Goal: Transaction & Acquisition: Purchase product/service

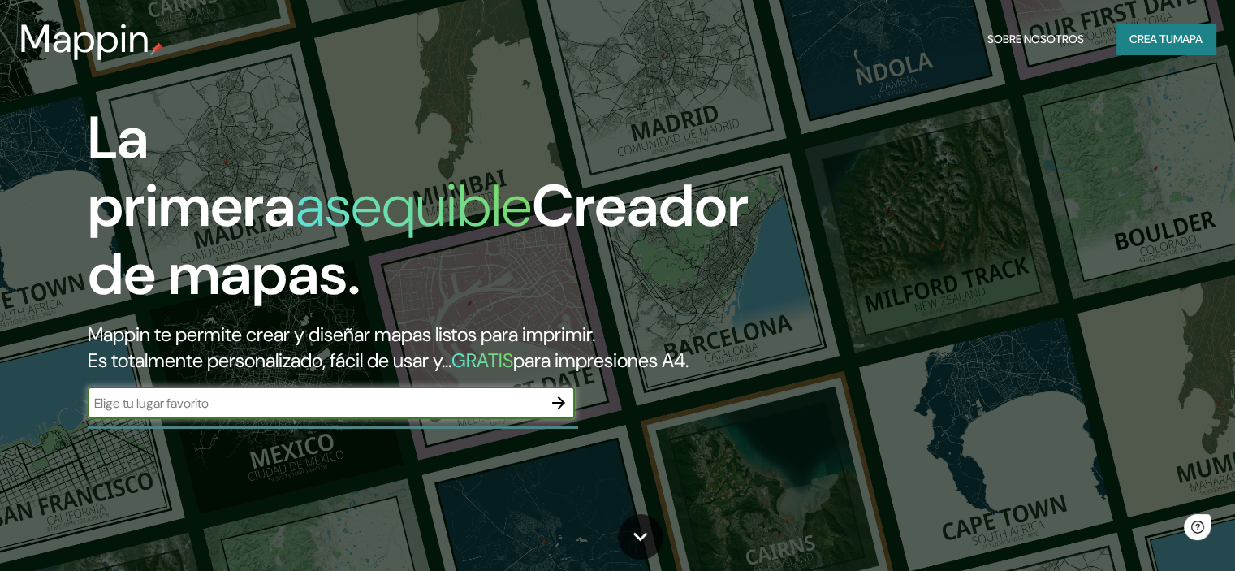
click at [454, 412] on input "text" at bounding box center [315, 403] width 455 height 19
type input "queretaro"
click at [563, 412] on icon "button" at bounding box center [558, 402] width 19 height 19
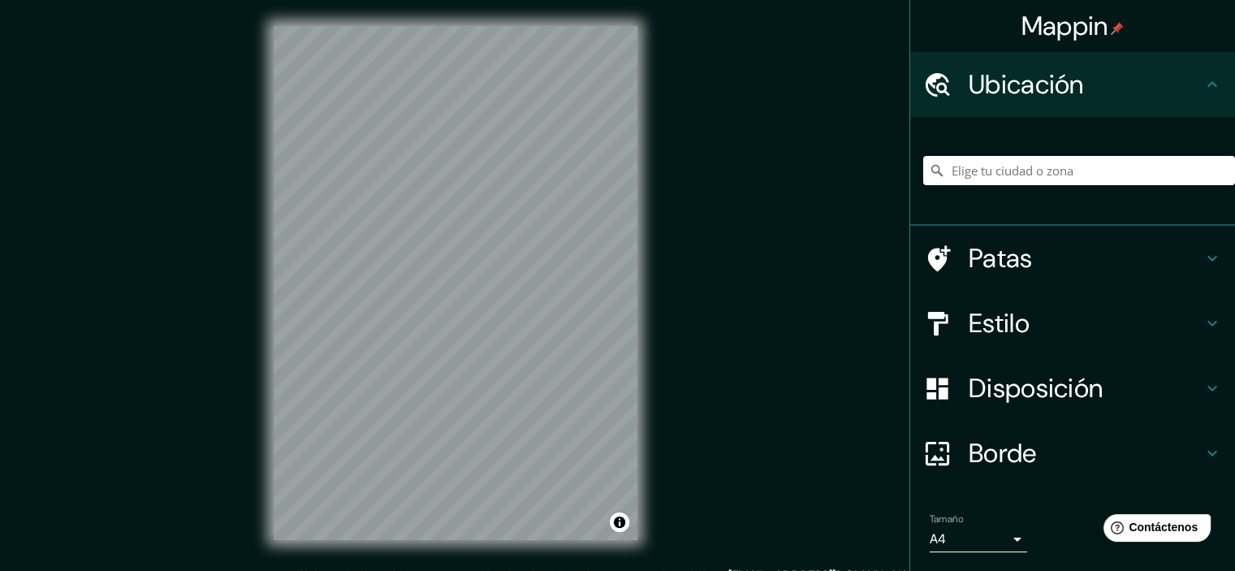
click at [988, 394] on font "Disposición" at bounding box center [1035, 388] width 134 height 34
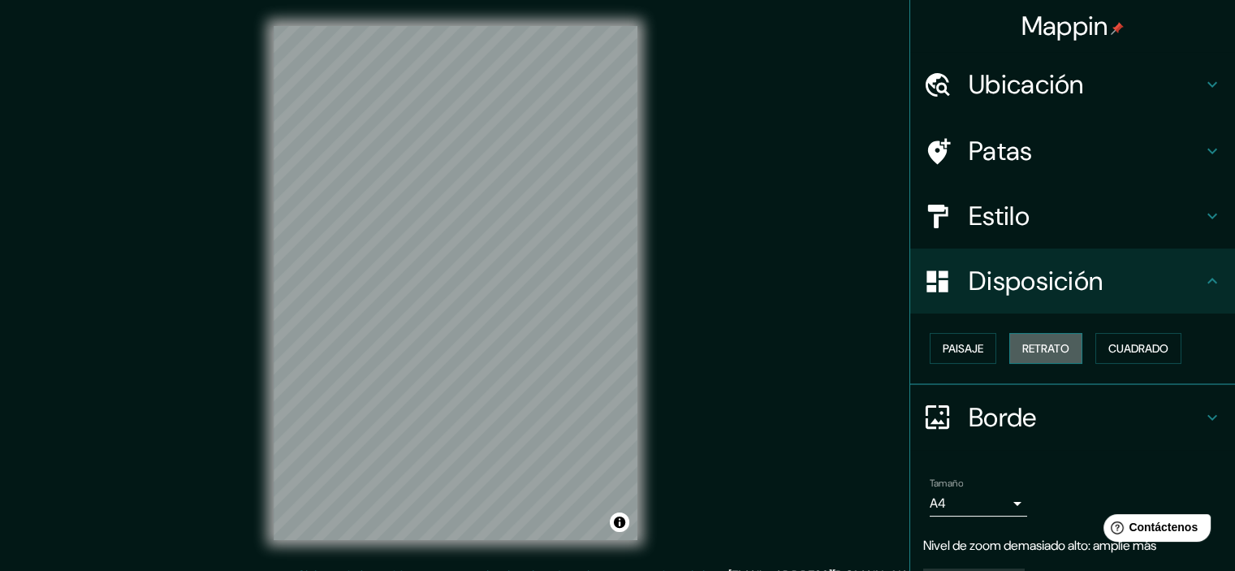
click at [1052, 343] on font "Retrato" at bounding box center [1045, 348] width 47 height 15
click at [1045, 350] on font "Retrato" at bounding box center [1045, 348] width 47 height 15
click at [1023, 348] on font "Retrato" at bounding box center [1045, 348] width 47 height 15
click at [1116, 348] on font "Cuadrado" at bounding box center [1138, 348] width 60 height 15
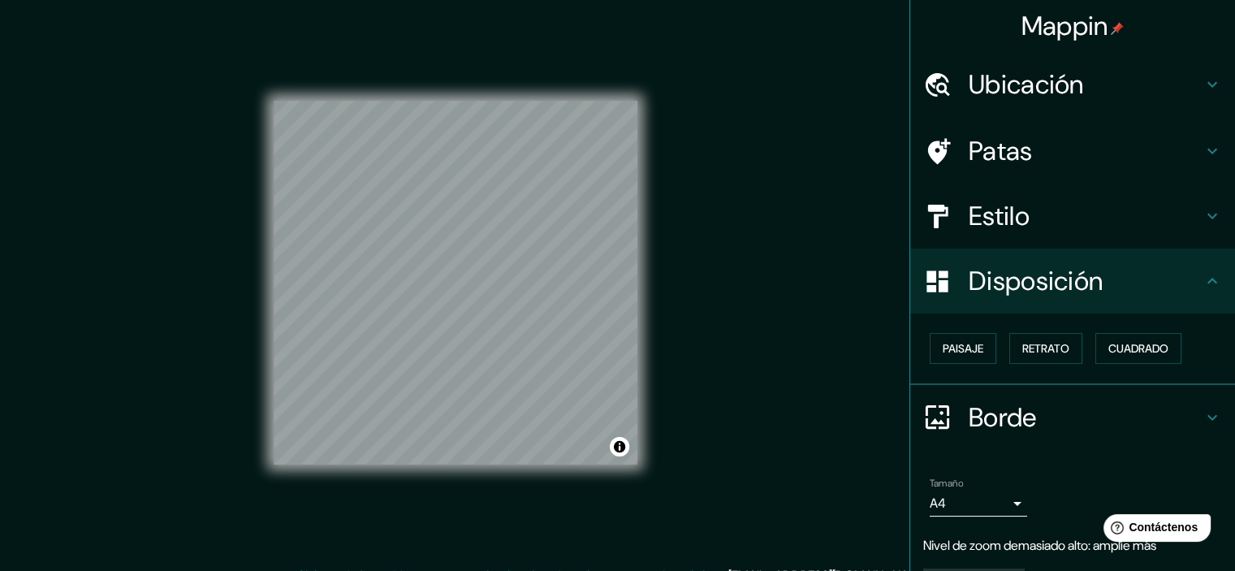
click at [669, 364] on div "Mappin Ubicación Patas Estilo Disposición Paisaje Retrato Cuadrado Borde Elige …" at bounding box center [617, 296] width 1235 height 592
click at [985, 206] on font "Estilo" at bounding box center [998, 216] width 61 height 34
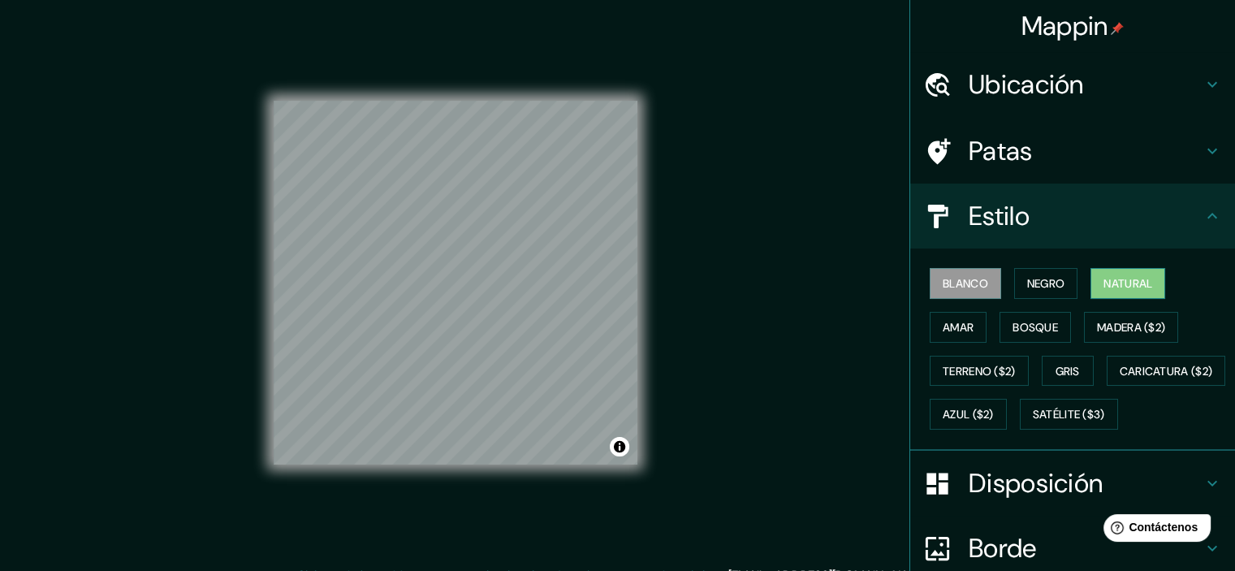
click at [1103, 287] on font "Natural" at bounding box center [1127, 283] width 49 height 15
click at [1050, 273] on font "Negro" at bounding box center [1046, 283] width 38 height 21
click at [947, 282] on font "Blanco" at bounding box center [964, 283] width 45 height 15
click at [1024, 320] on font "Bosque" at bounding box center [1034, 327] width 45 height 15
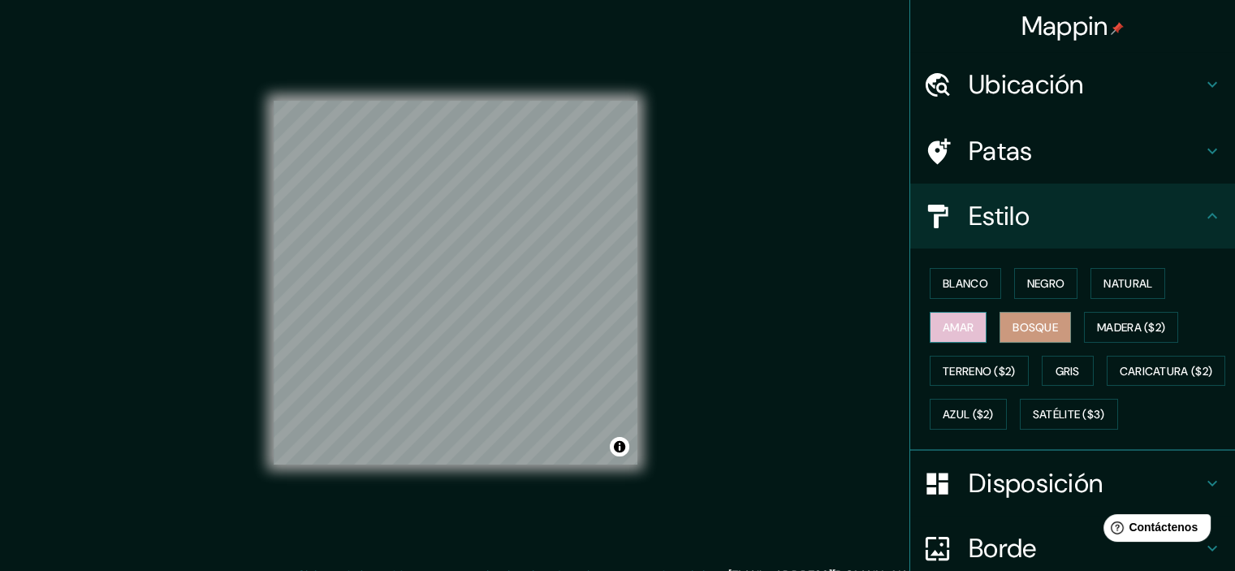
click at [944, 317] on font "Amar" at bounding box center [957, 327] width 31 height 21
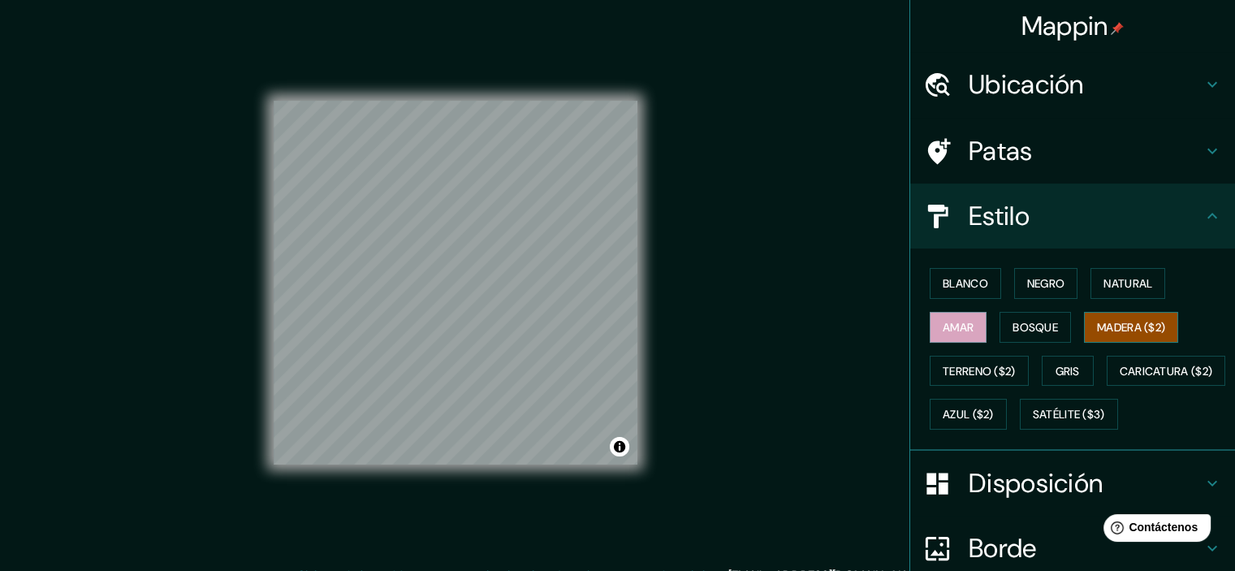
click at [1121, 335] on font "Madera ($2)" at bounding box center [1131, 327] width 68 height 21
click at [978, 364] on font "Terreno ($2)" at bounding box center [978, 371] width 73 height 15
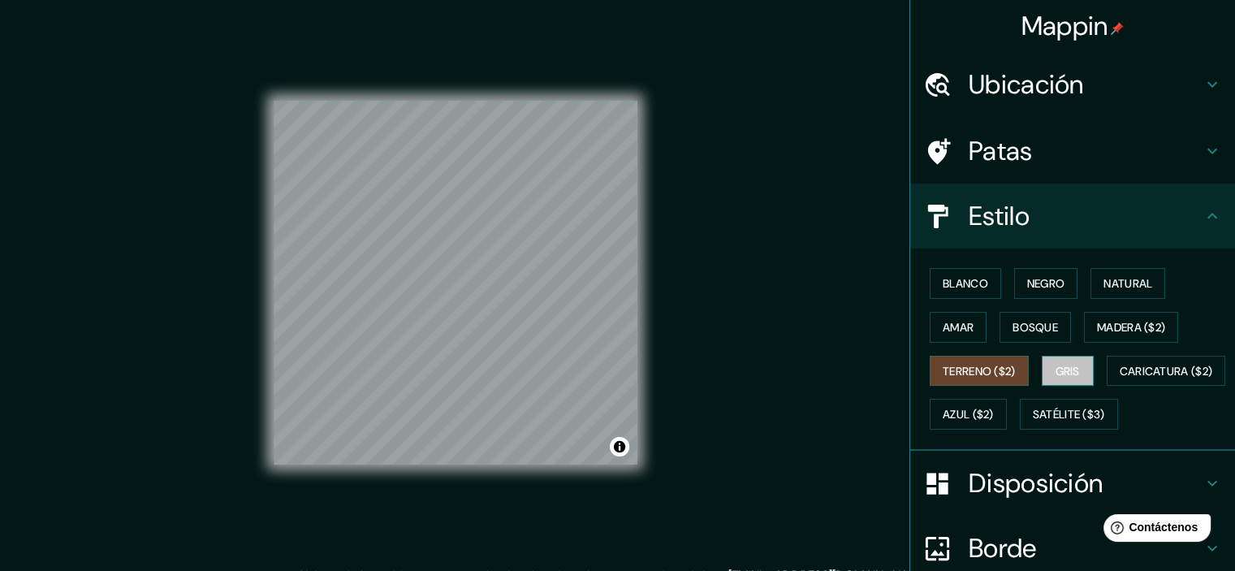
click at [1055, 364] on font "Gris" at bounding box center [1067, 371] width 24 height 15
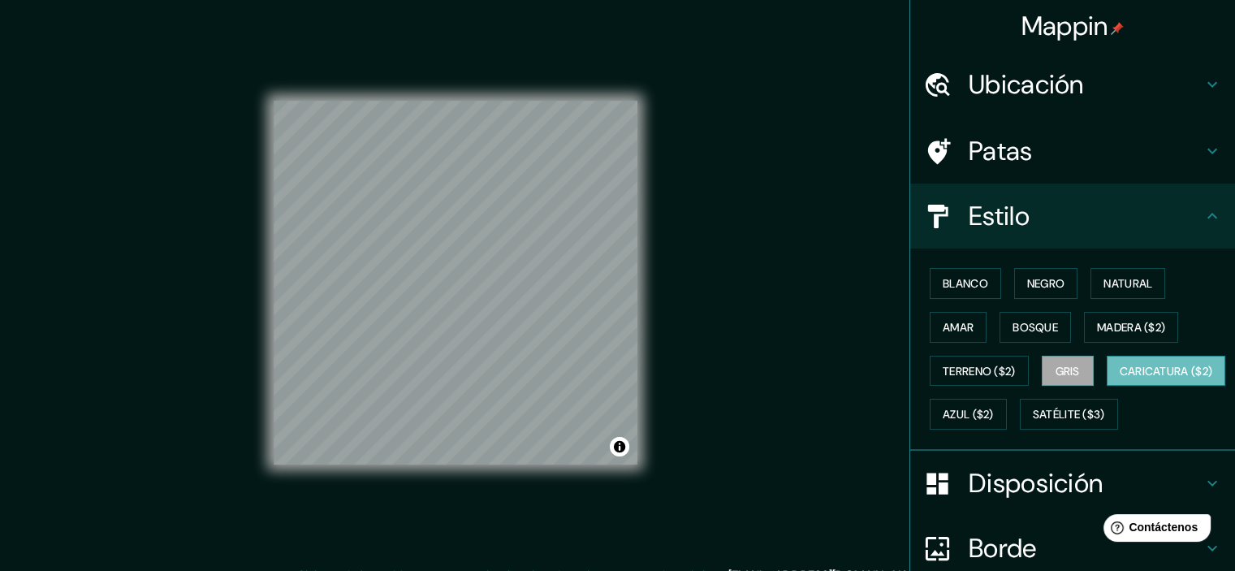
click at [1119, 378] on font "Caricatura ($2)" at bounding box center [1165, 371] width 93 height 15
drag, startPoint x: 1081, startPoint y: 414, endPoint x: 1063, endPoint y: 423, distance: 20.7
click at [994, 414] on font "Azul ($2)" at bounding box center [967, 415] width 51 height 15
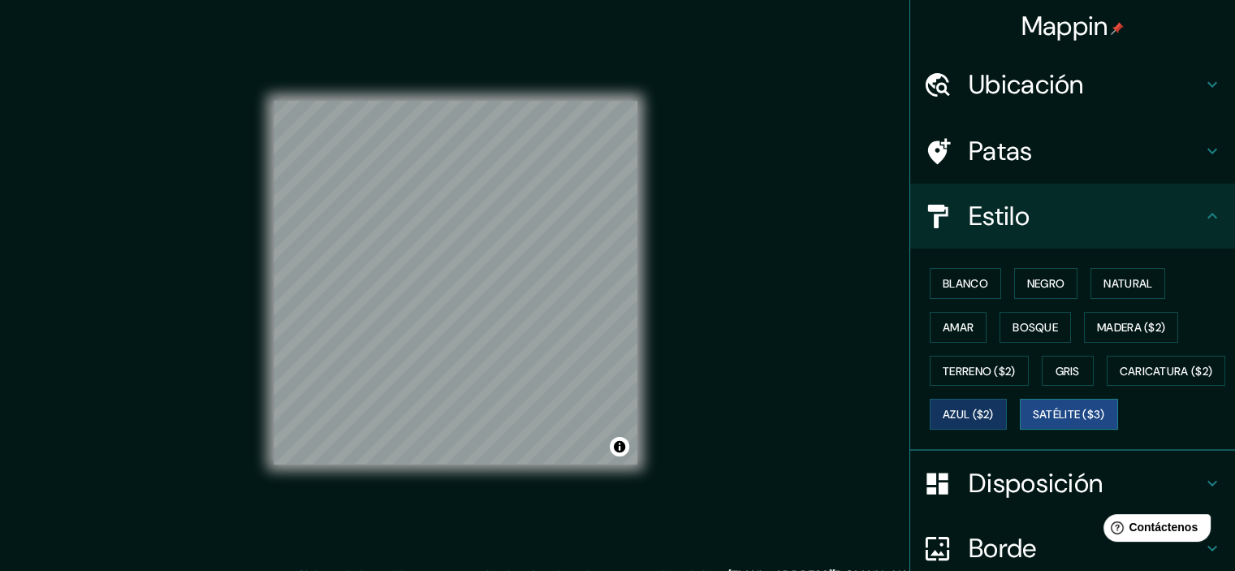
click at [1020, 429] on button "Satélite ($3)" at bounding box center [1069, 414] width 98 height 31
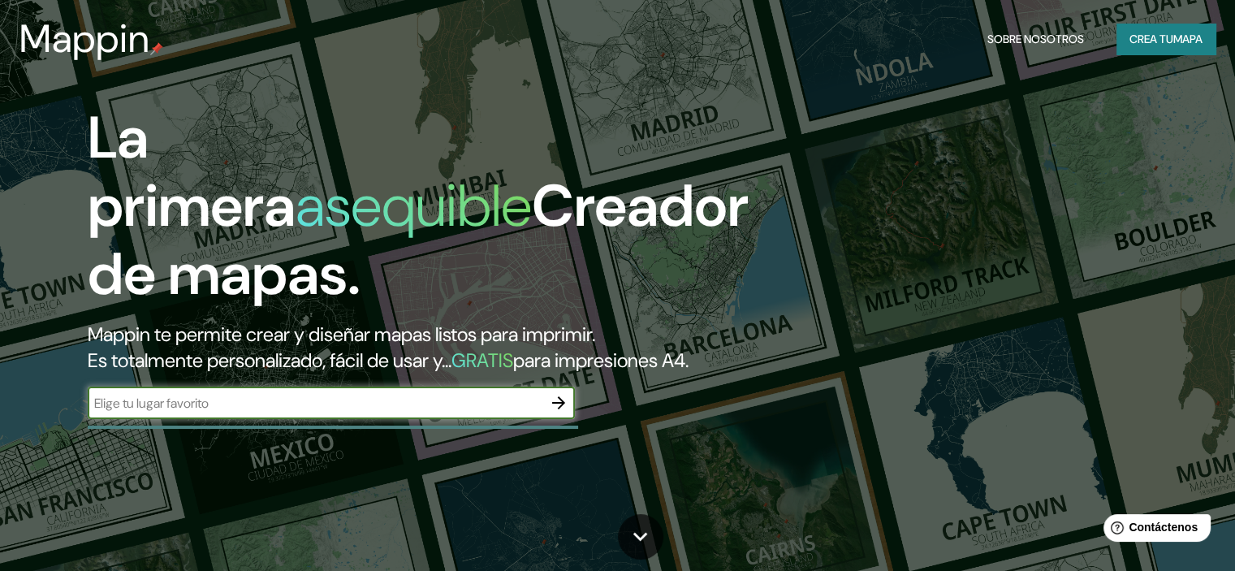
click at [448, 412] on input "text" at bounding box center [315, 403] width 455 height 19
type input "queretaro"
click at [560, 409] on icon "button" at bounding box center [558, 402] width 13 height 13
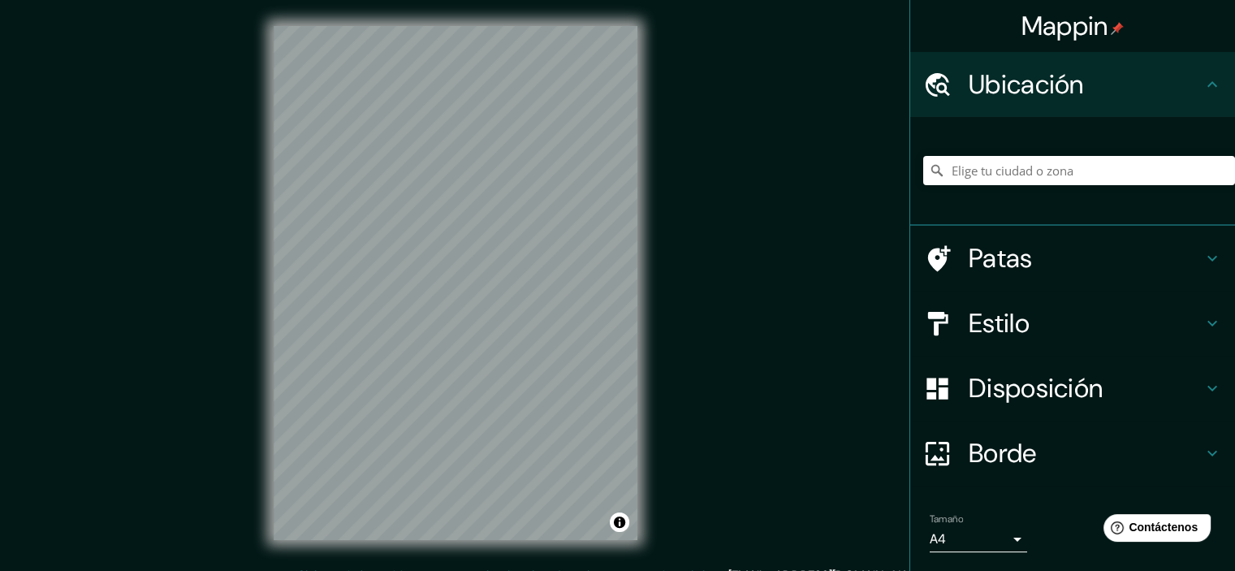
click at [1003, 319] on font "Estilo" at bounding box center [998, 323] width 61 height 34
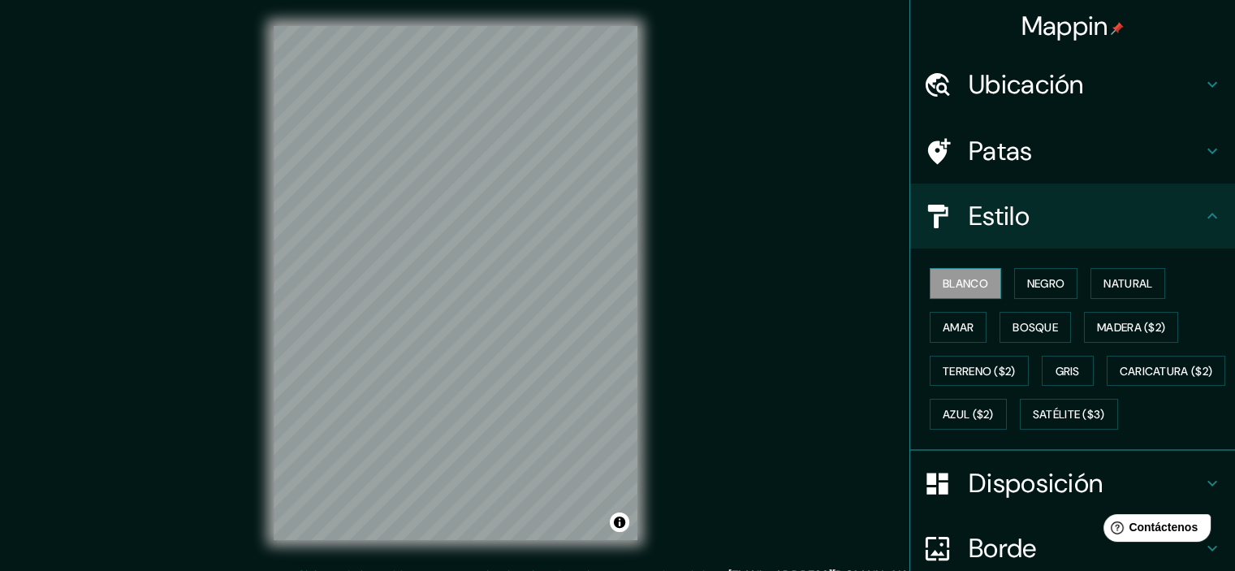
click at [989, 286] on button "Blanco" at bounding box center [964, 283] width 71 height 31
click at [1014, 287] on button "Negro" at bounding box center [1046, 283] width 64 height 31
click at [1144, 283] on font "Natural" at bounding box center [1127, 283] width 49 height 15
click at [952, 327] on font "Amar" at bounding box center [957, 327] width 31 height 15
click at [1136, 293] on font "Natural" at bounding box center [1127, 283] width 49 height 21
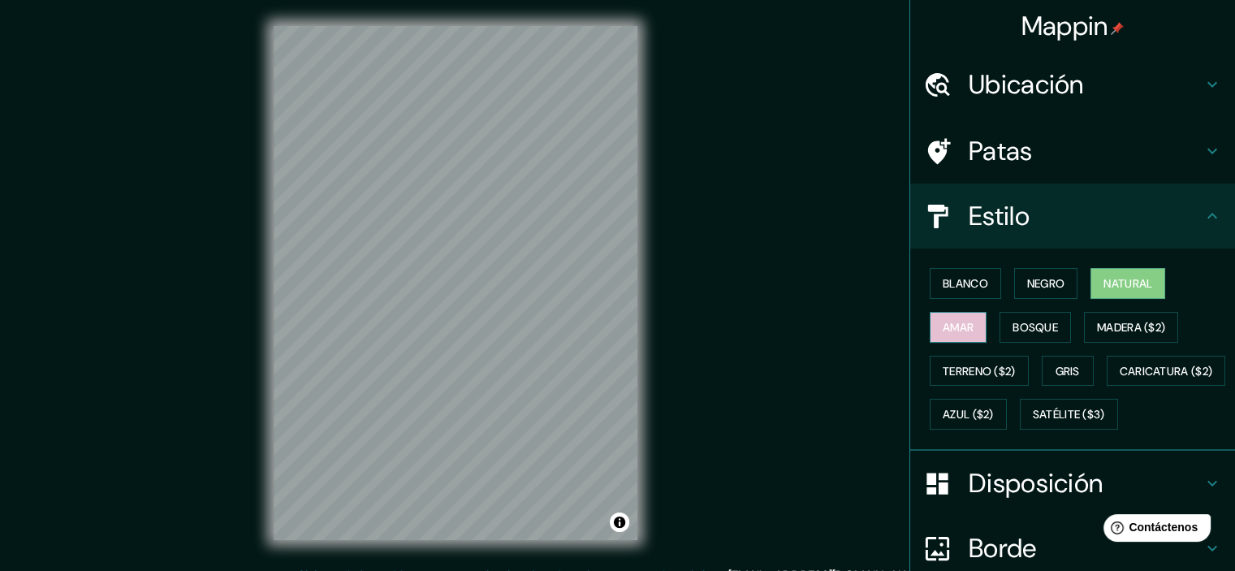
click at [942, 336] on font "Amar" at bounding box center [957, 327] width 31 height 21
click at [334, 0] on html "Mappin Ubicación Patas Estilo Blanco Negro Natural [PERSON_NAME] ($2) Terreno (…" at bounding box center [617, 285] width 1235 height 571
click at [1103, 290] on font "Natural" at bounding box center [1127, 283] width 49 height 15
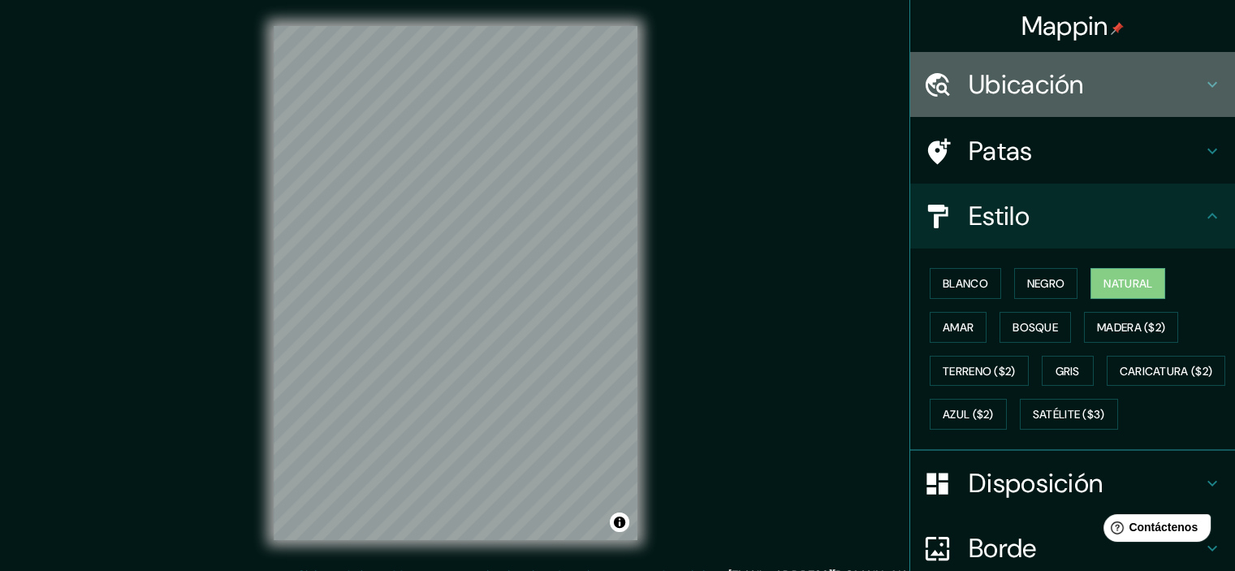
click at [1077, 86] on h4 "Ubicación" at bounding box center [1085, 84] width 234 height 32
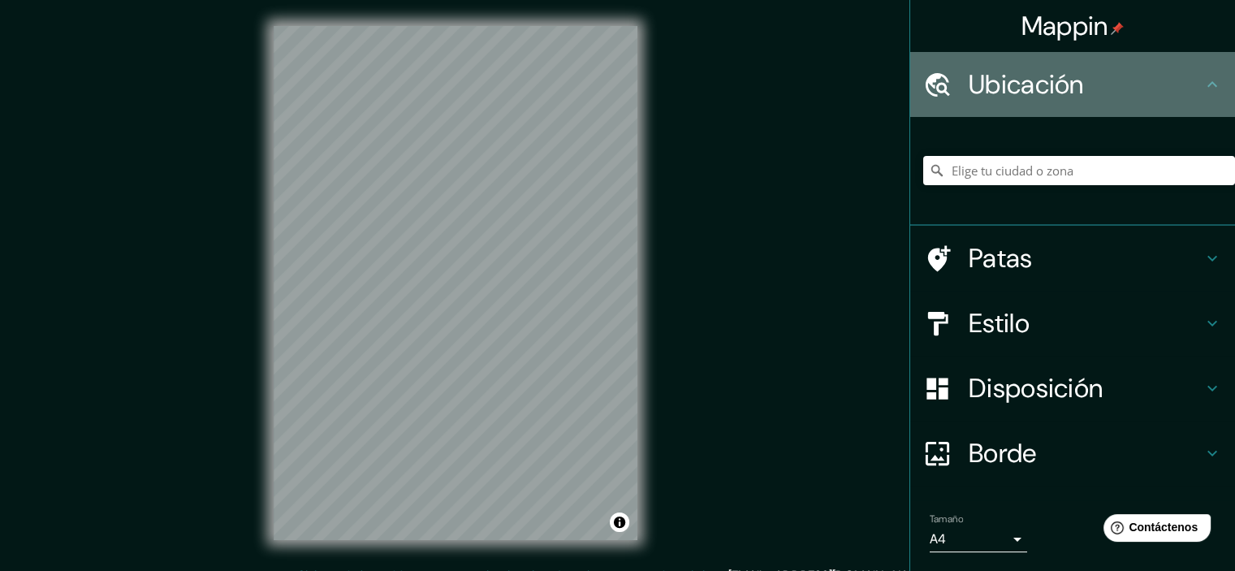
click at [1077, 86] on h4 "Ubicación" at bounding box center [1085, 84] width 234 height 32
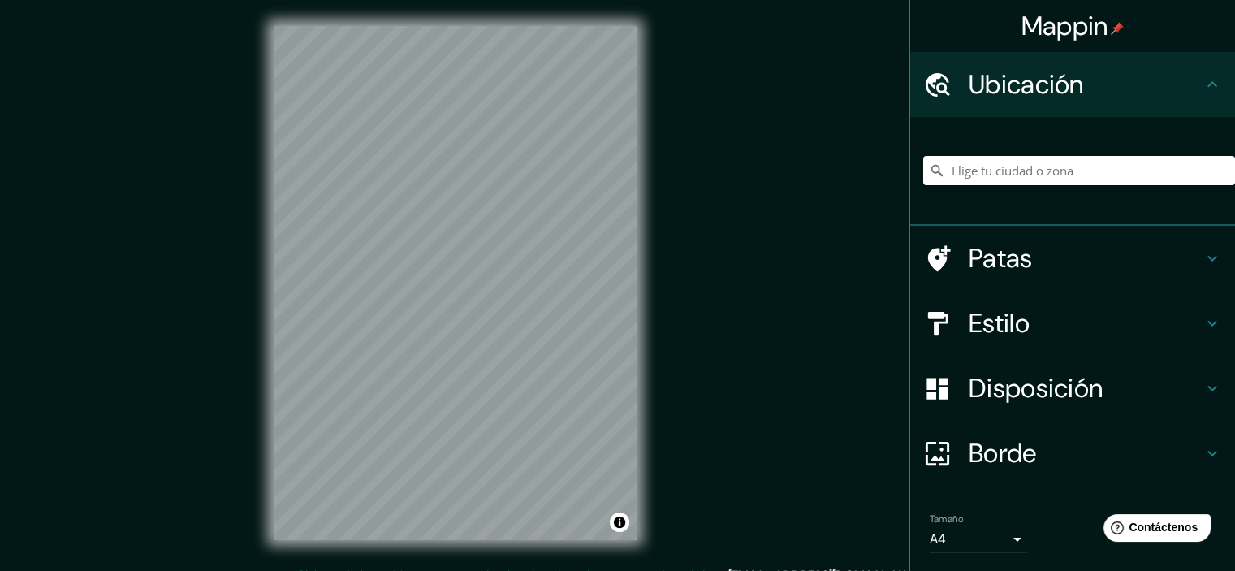
click at [1046, 258] on h4 "Patas" at bounding box center [1085, 258] width 234 height 32
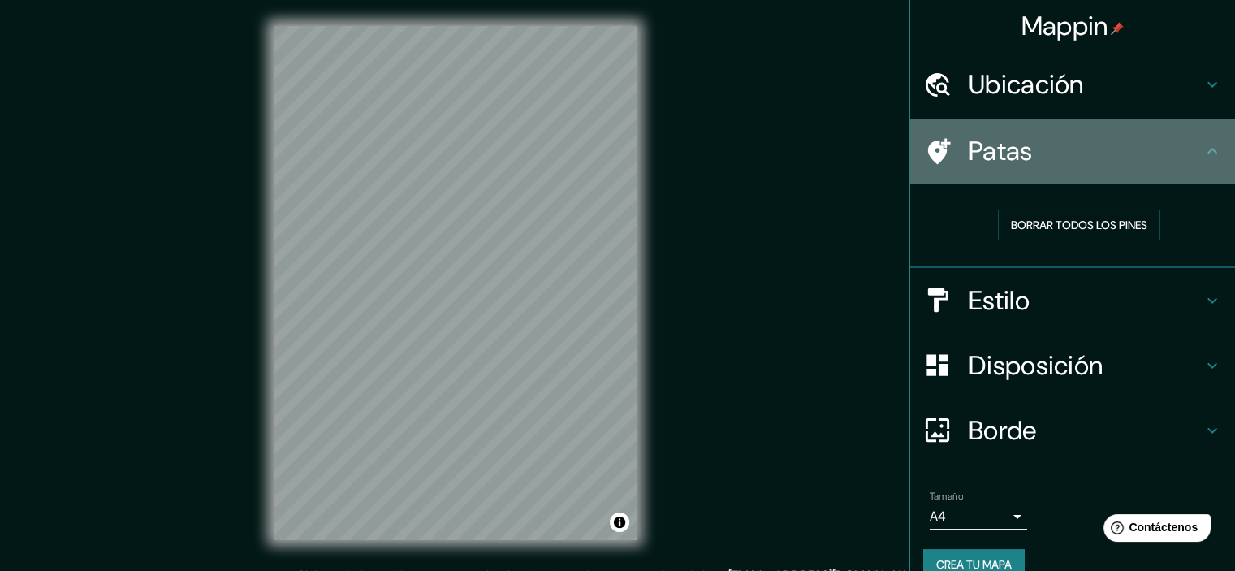
click at [1040, 150] on h4 "Patas" at bounding box center [1085, 151] width 234 height 32
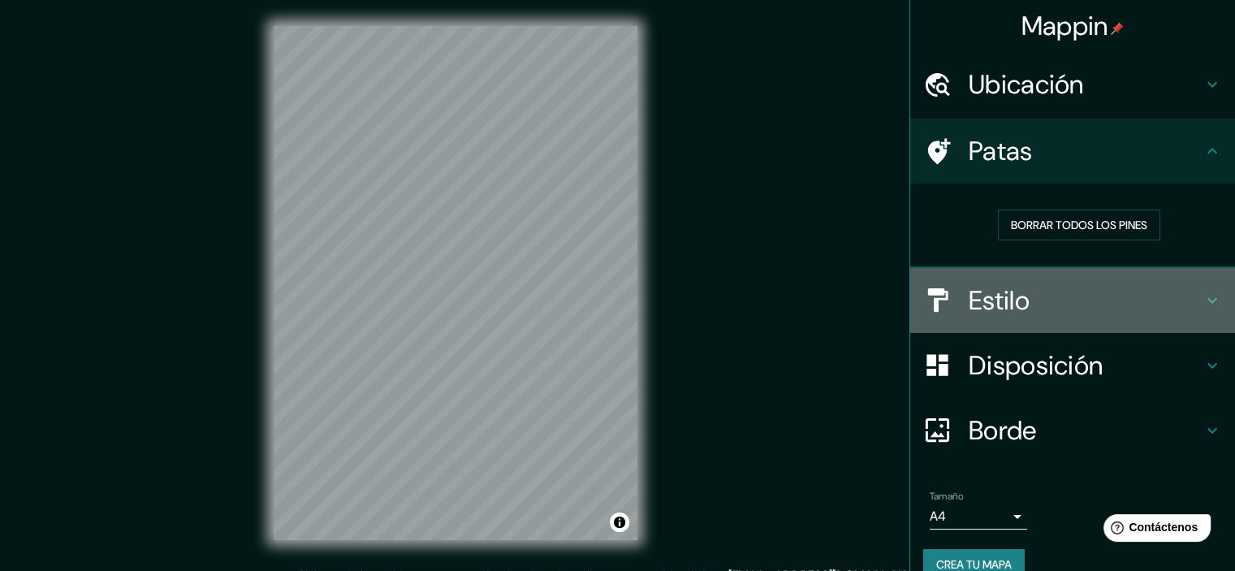
click at [1031, 285] on h4 "Estilo" at bounding box center [1085, 300] width 234 height 32
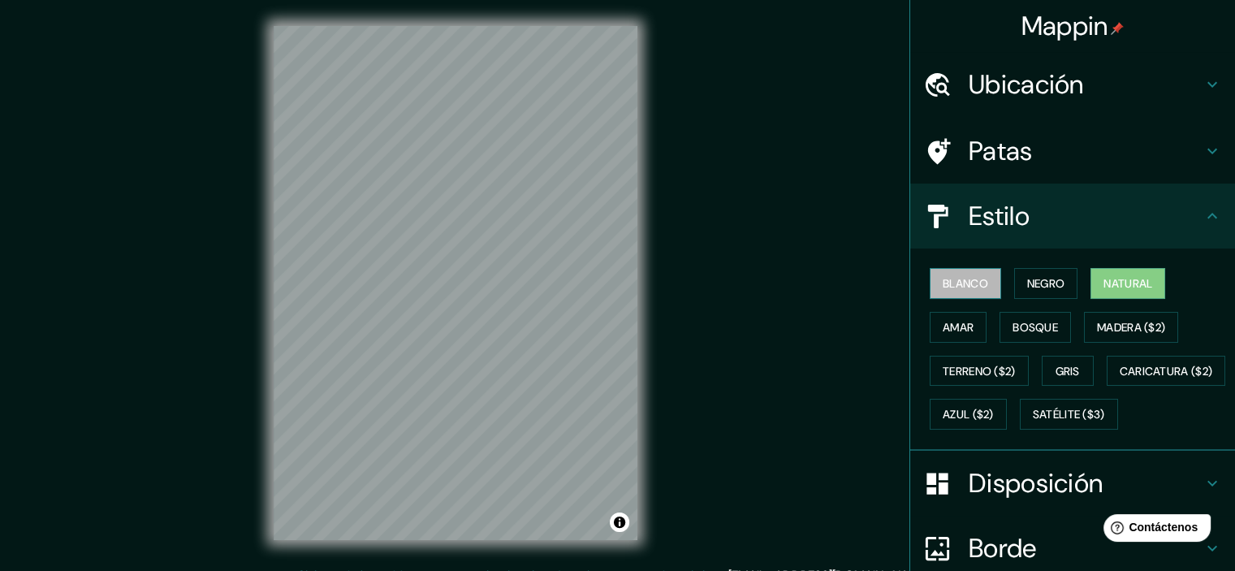
click at [960, 279] on font "Blanco" at bounding box center [964, 283] width 45 height 15
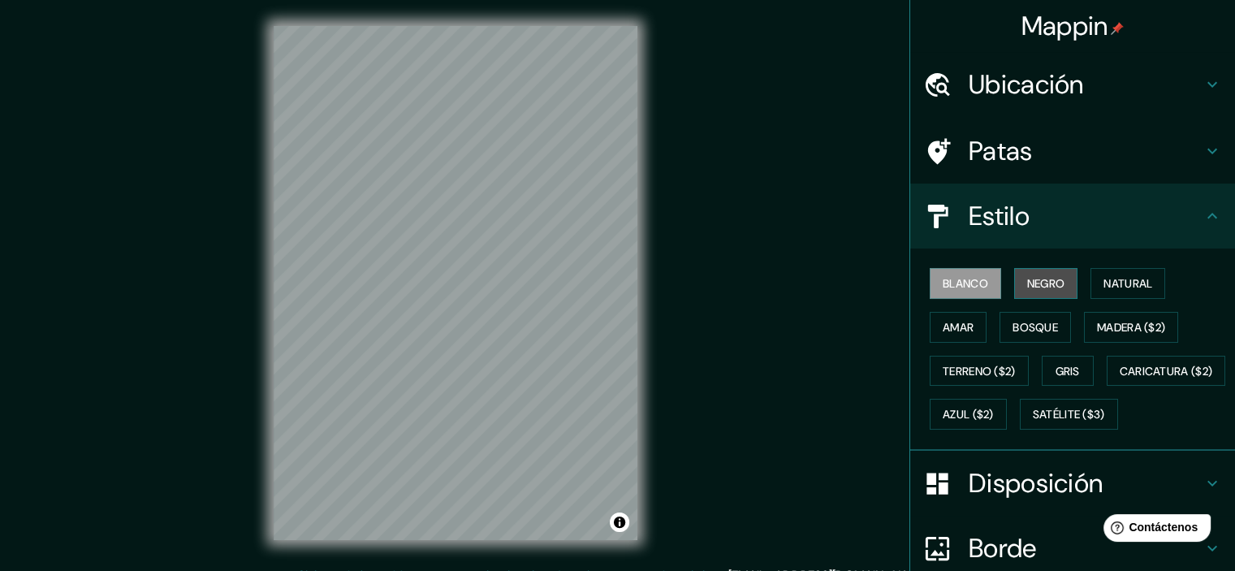
click at [1027, 286] on font "Negro" at bounding box center [1046, 283] width 38 height 15
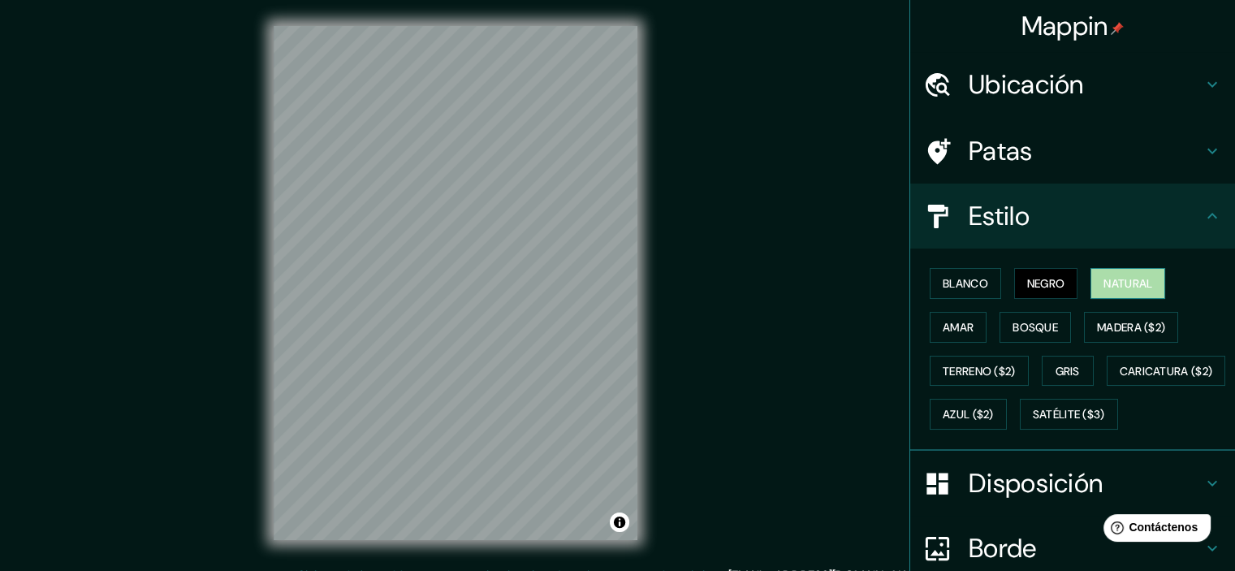
click at [1092, 286] on button "Natural" at bounding box center [1127, 283] width 75 height 31
click at [962, 317] on font "Amar" at bounding box center [957, 327] width 31 height 21
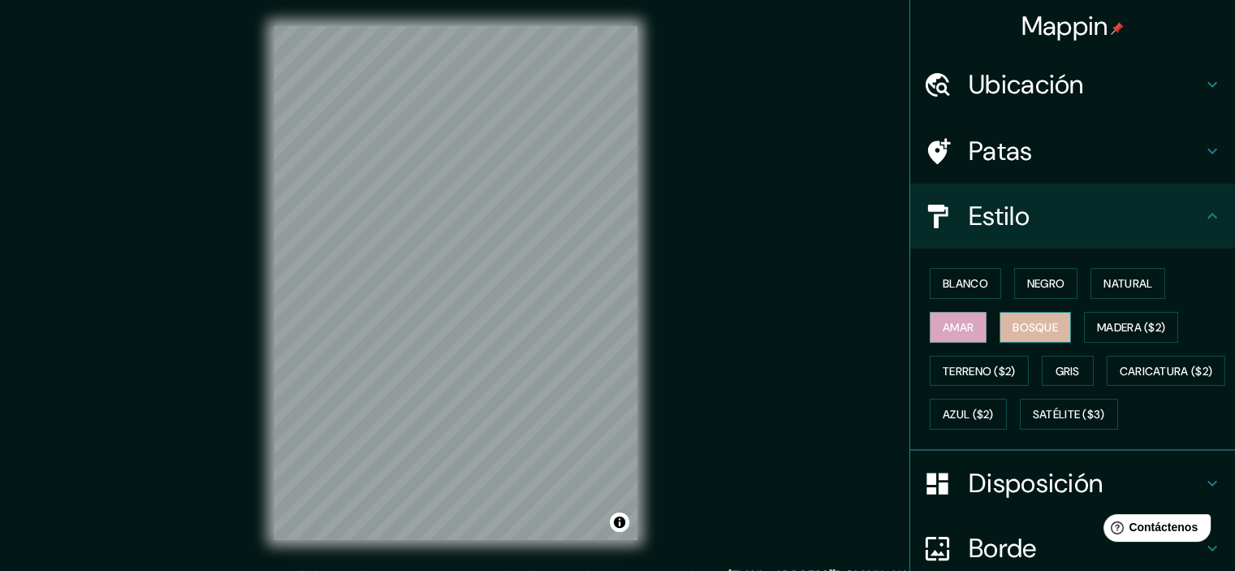
click at [1033, 338] on button "Bosque" at bounding box center [1034, 327] width 71 height 31
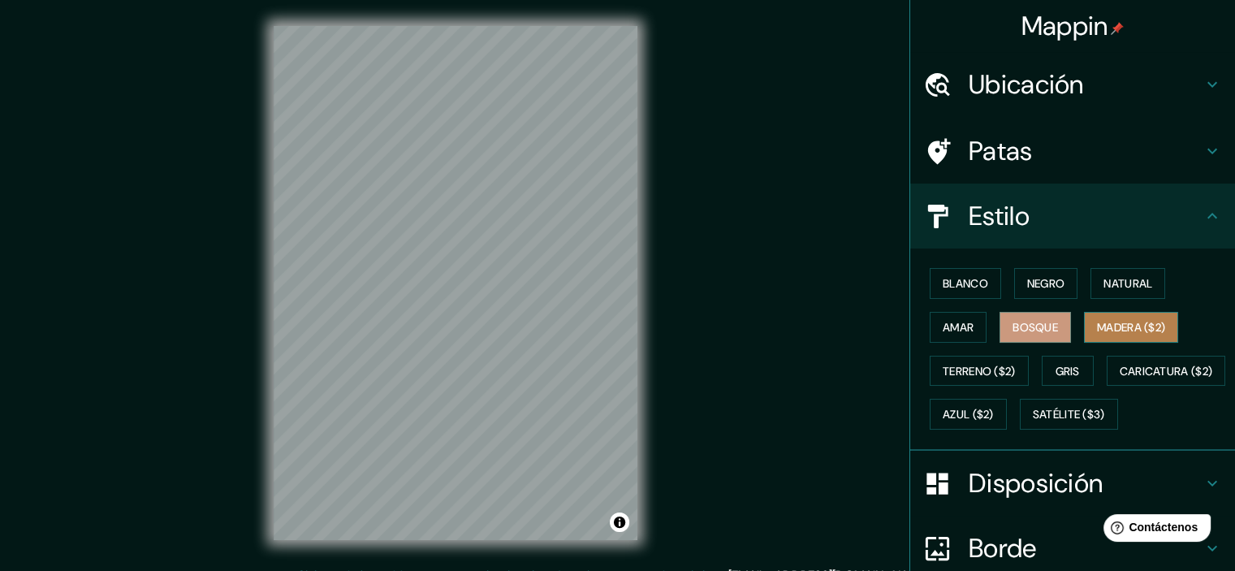
click at [1097, 324] on font "Madera ($2)" at bounding box center [1131, 327] width 68 height 15
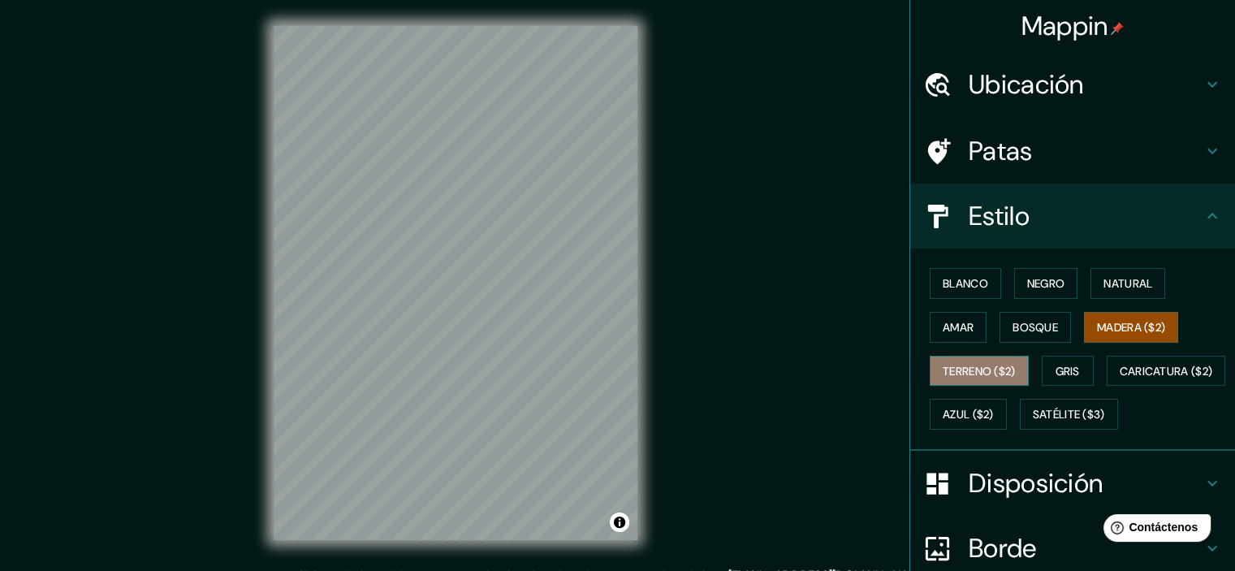
click at [960, 372] on font "Terreno ($2)" at bounding box center [978, 371] width 73 height 15
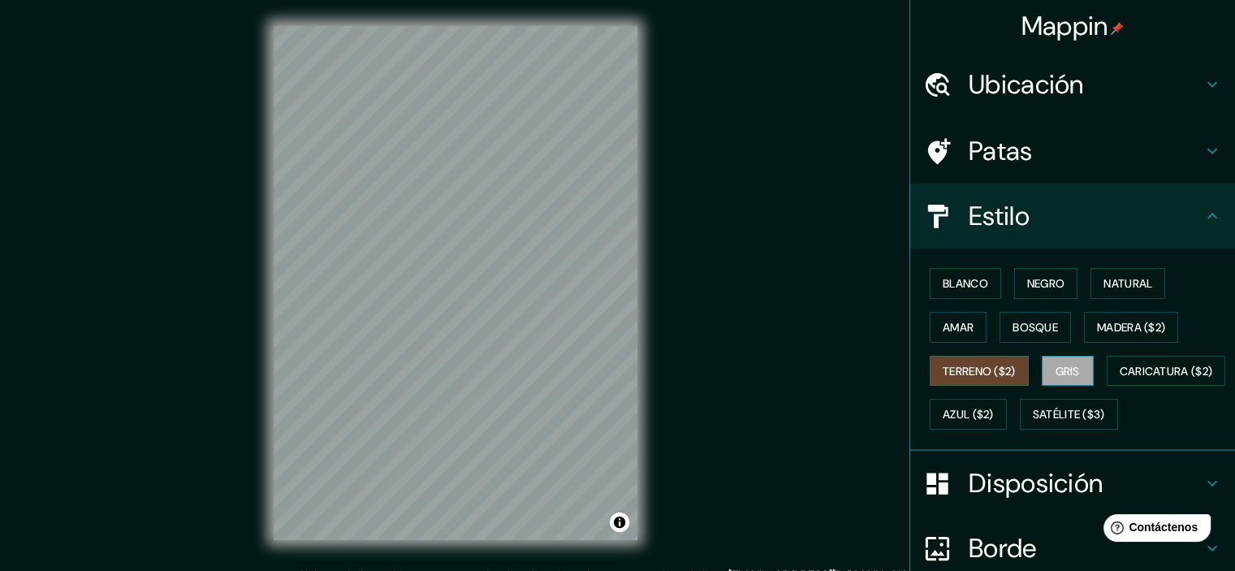
click at [1074, 373] on button "Gris" at bounding box center [1067, 371] width 52 height 31
click at [1119, 378] on font "Caricatura ($2)" at bounding box center [1165, 371] width 93 height 15
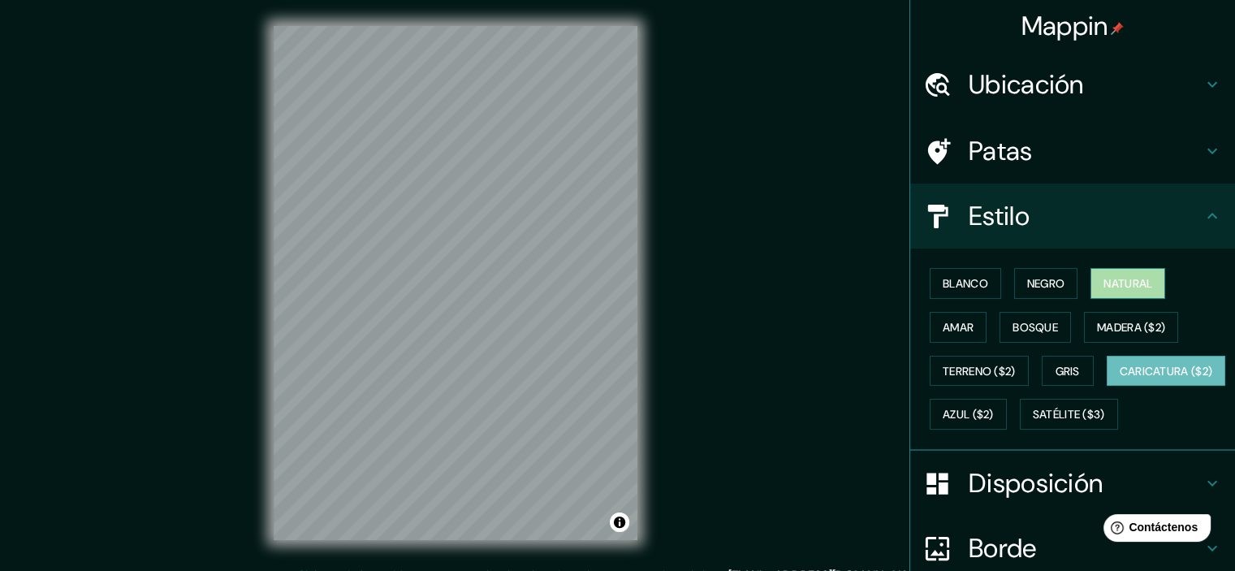
click at [1120, 279] on font "Natural" at bounding box center [1127, 283] width 49 height 15
click at [1011, 500] on font "Disposición" at bounding box center [1035, 483] width 134 height 34
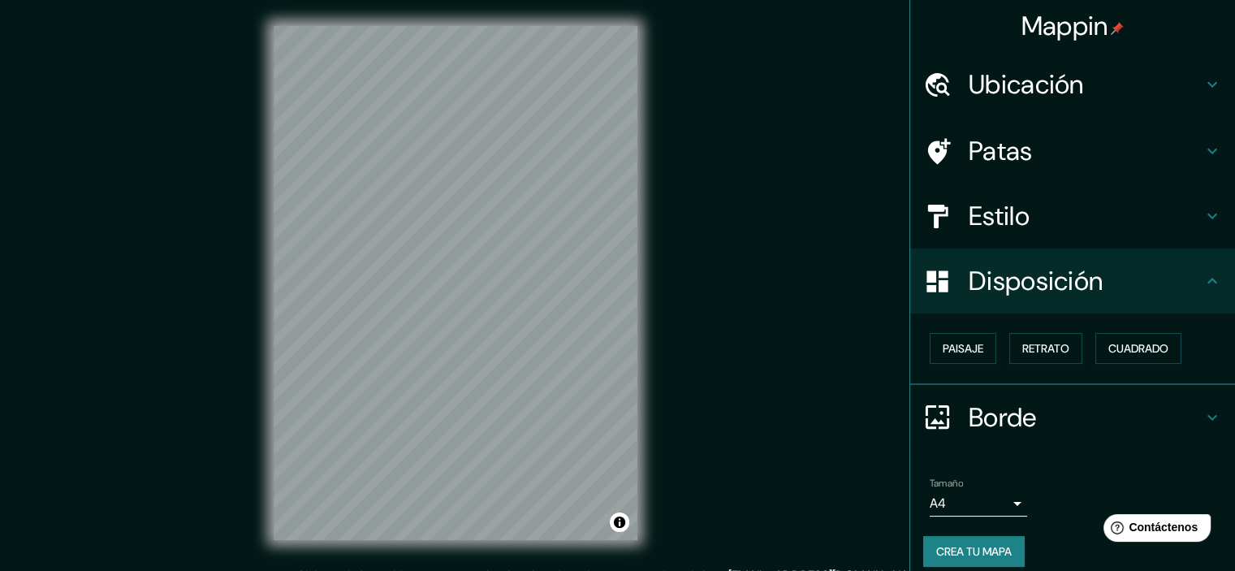
click at [990, 497] on body "Mappin Ubicación Patas Estilo Disposición Paisaje Retrato Cuadrado Borde Elige …" at bounding box center [617, 285] width 1235 height 571
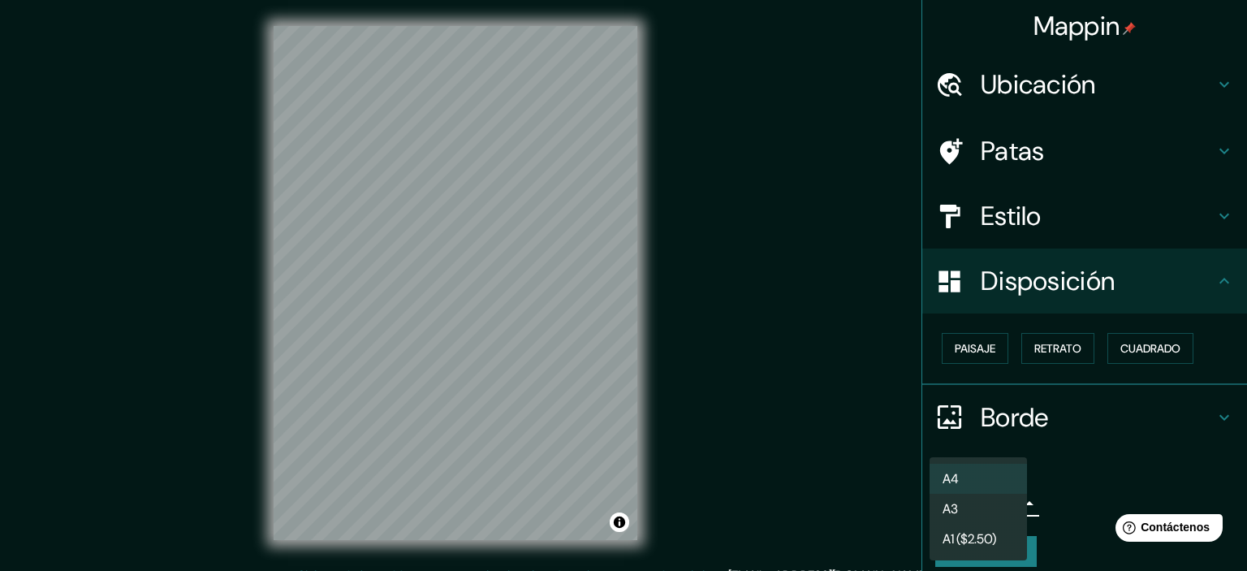
click at [972, 515] on li "A3" at bounding box center [977, 509] width 97 height 30
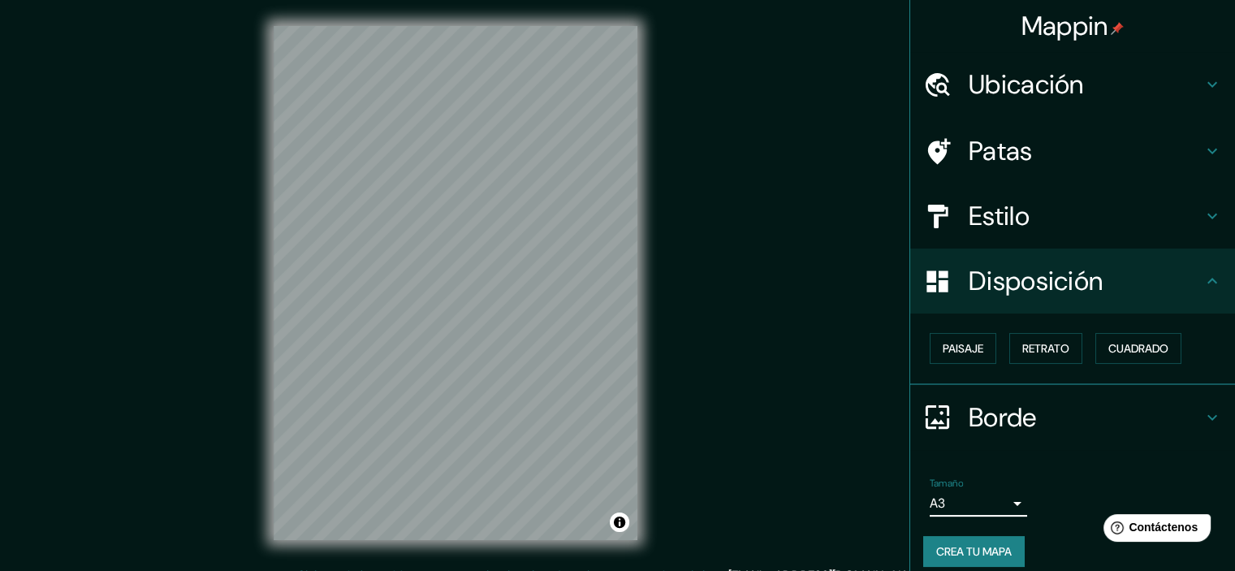
click at [974, 504] on body "Mappin Ubicación Patas Estilo Disposición Paisaje Retrato Cuadrado Borde Elige …" at bounding box center [617, 285] width 1235 height 571
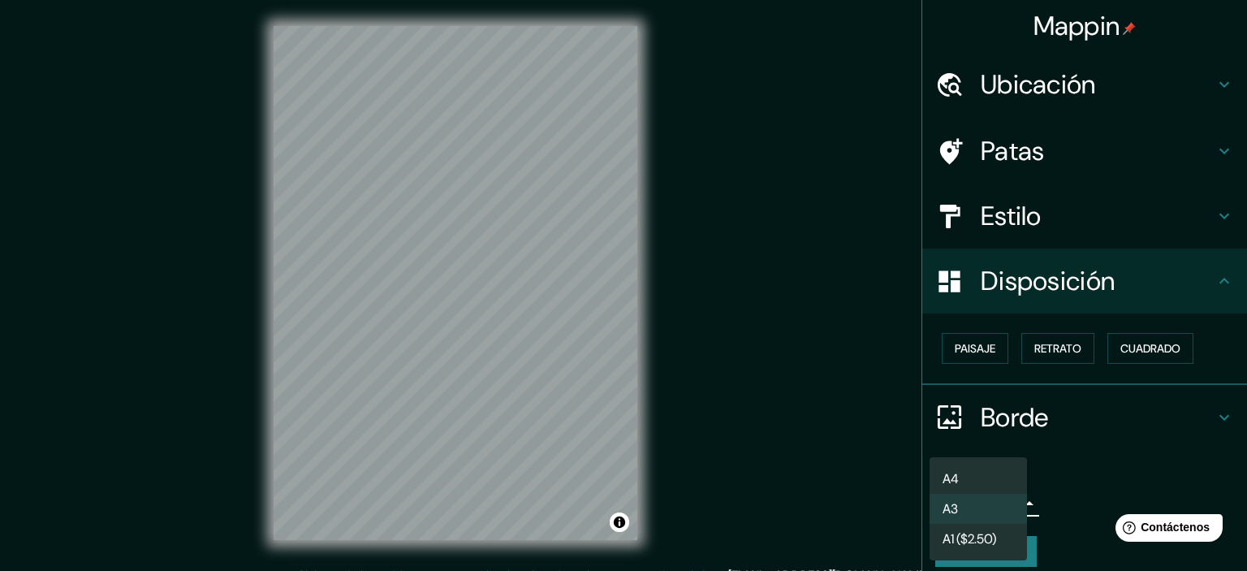
click at [970, 477] on li "A4" at bounding box center [977, 479] width 97 height 30
type input "single"
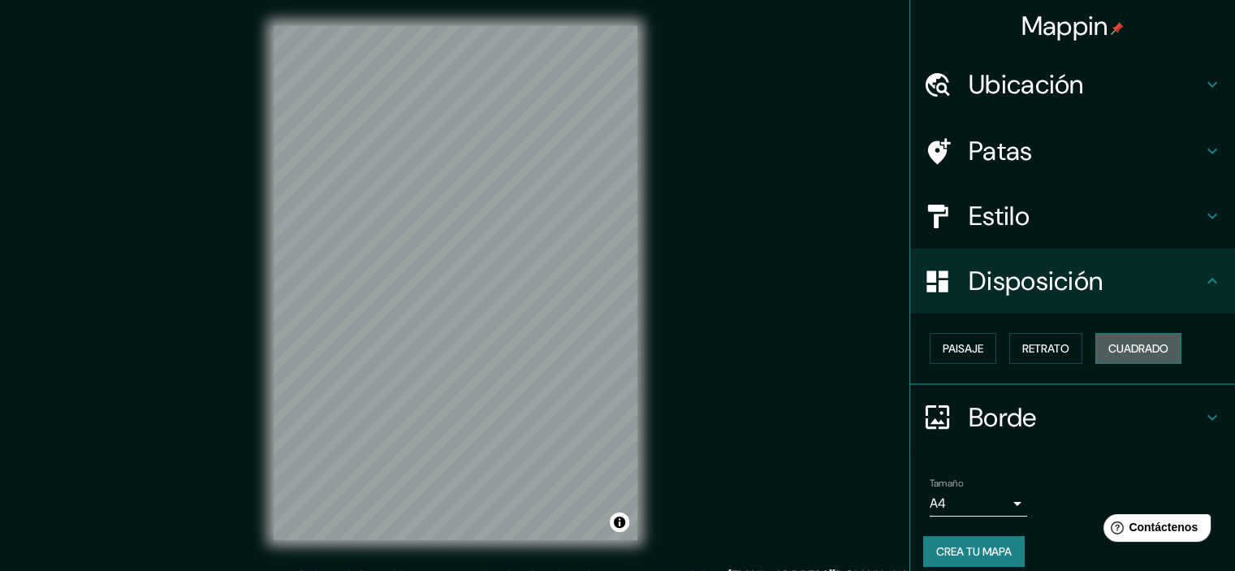
click at [1121, 358] on font "Cuadrado" at bounding box center [1138, 348] width 60 height 21
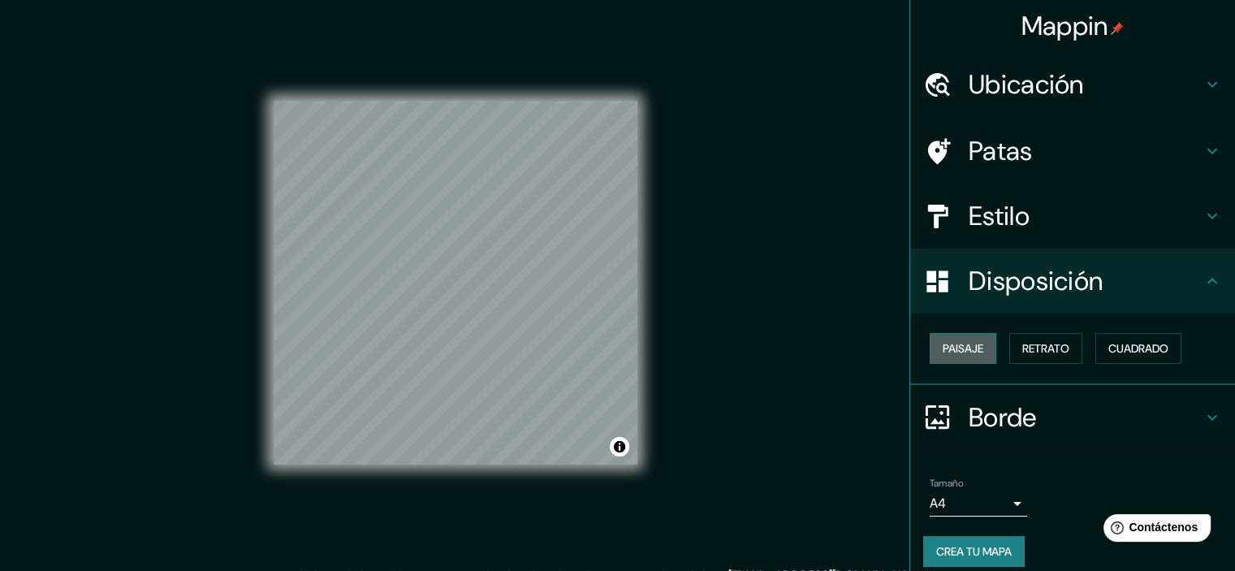
click at [942, 348] on font "Paisaje" at bounding box center [962, 348] width 41 height 15
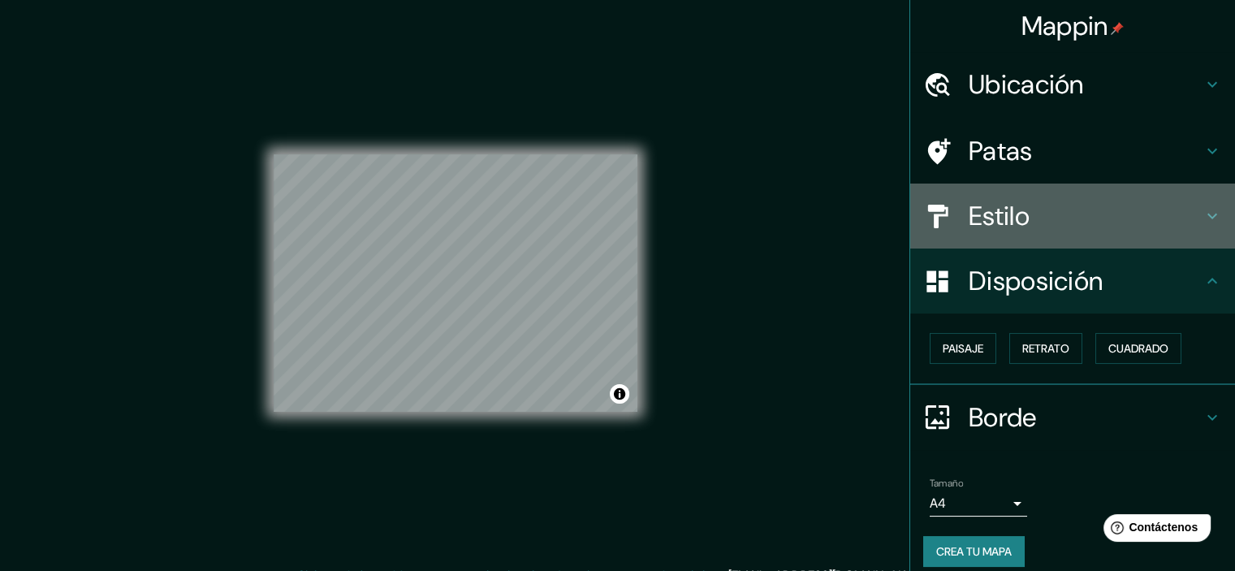
click at [1016, 210] on font "Estilo" at bounding box center [998, 216] width 61 height 34
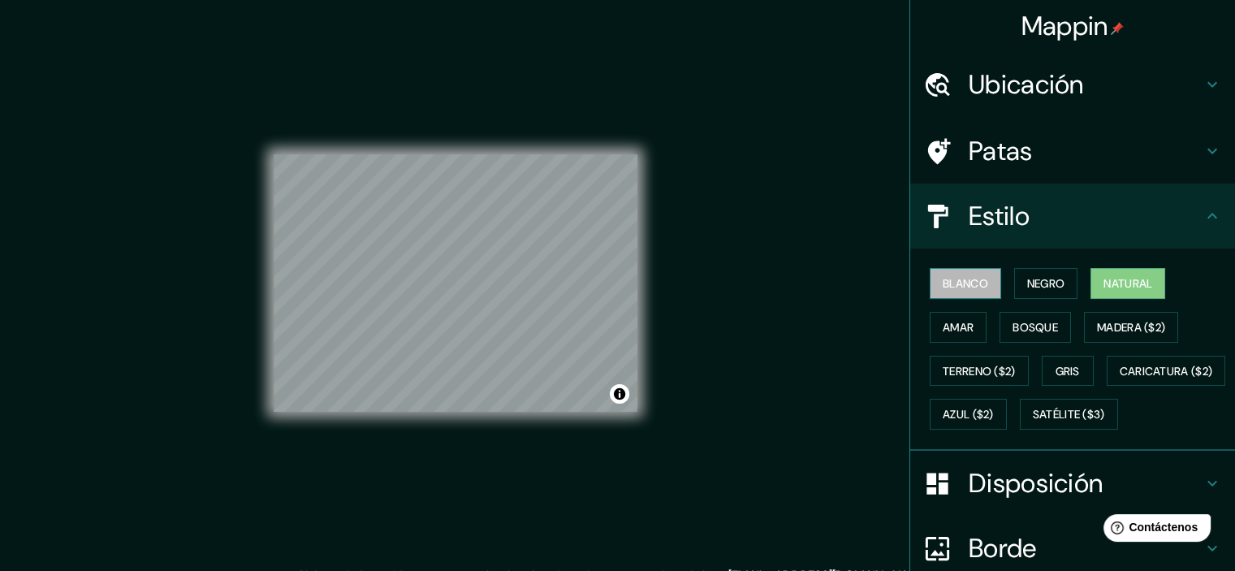
click at [942, 285] on font "Blanco" at bounding box center [964, 283] width 45 height 15
